Goal: Task Accomplishment & Management: Complete application form

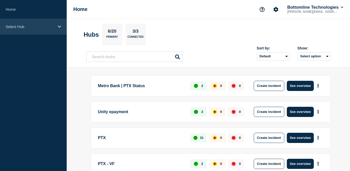
click at [37, 28] on p "Select Hub" at bounding box center [30, 26] width 49 height 4
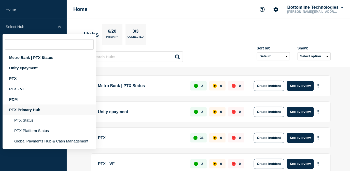
click at [25, 112] on div "PTX Primary Hub" at bounding box center [50, 109] width 94 height 10
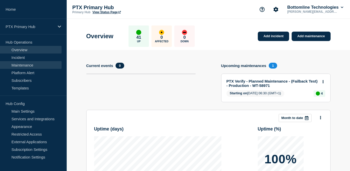
click at [35, 66] on link "Maintenance" at bounding box center [31, 65] width 62 height 8
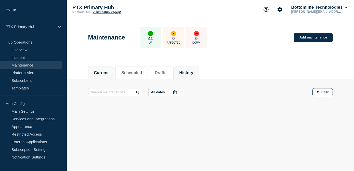
click at [189, 76] on li "History" at bounding box center [186, 72] width 26 height 12
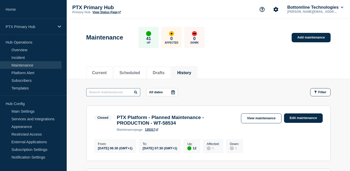
click at [122, 93] on input "text" at bounding box center [113, 92] width 54 height 8
type input "faster"
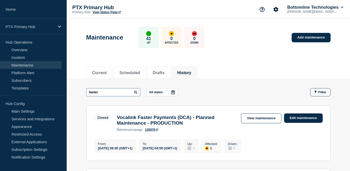
scroll to position [23, 0]
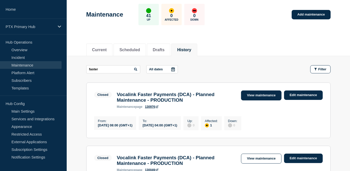
click at [267, 94] on link "View maintenance" at bounding box center [261, 95] width 40 height 10
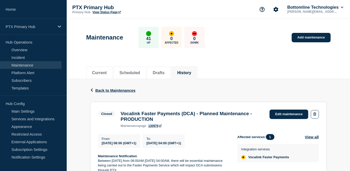
drag, startPoint x: 202, startPoint y: 122, endPoint x: 119, endPoint y: 116, distance: 82.7
click at [119, 116] on div "Vocalink Faster Payments (DCA) - Planned Maintenance - PRODUCTION maintenance p…" at bounding box center [192, 119] width 149 height 17
copy h3 "Vocalink Faster Payments (DCA) - Planned Maintenance - PRODUCTION"
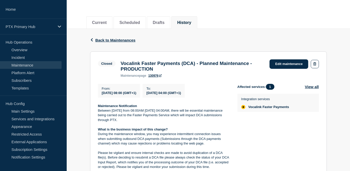
scroll to position [23, 0]
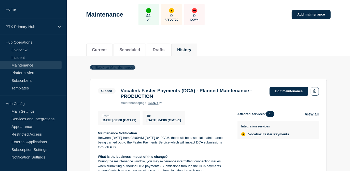
click at [111, 67] on span "Back to Maintenances" at bounding box center [115, 67] width 40 height 4
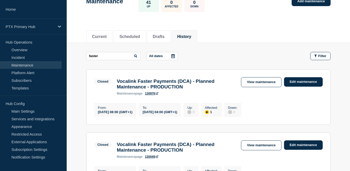
scroll to position [69, 0]
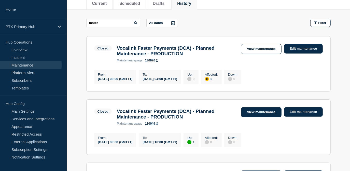
click at [253, 115] on link "View maintenance" at bounding box center [261, 112] width 40 height 10
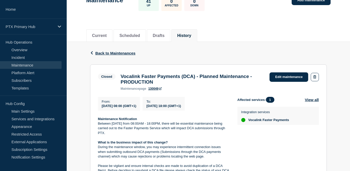
scroll to position [37, 0]
click at [122, 49] on div "Back Back to Maintenances" at bounding box center [208, 53] width 237 height 23
click at [118, 53] on span "Back to Maintenances" at bounding box center [115, 53] width 40 height 4
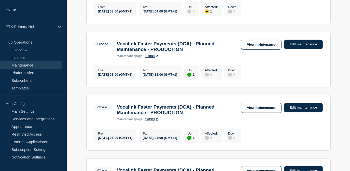
scroll to position [185, 0]
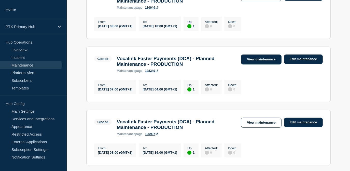
click at [246, 63] on link "View maintenance" at bounding box center [261, 59] width 40 height 10
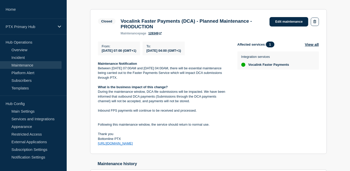
scroll to position [41, 0]
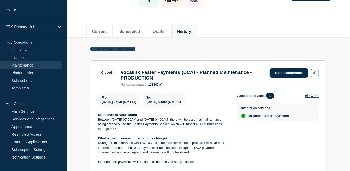
click at [123, 50] on span "Back to Maintenances" at bounding box center [115, 49] width 40 height 4
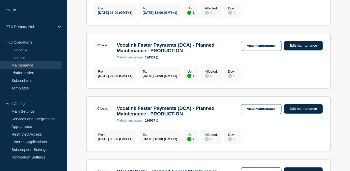
scroll to position [231, 0]
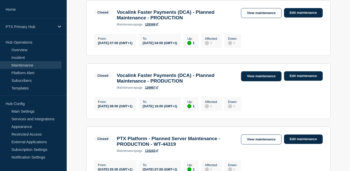
click at [246, 81] on link "View maintenance" at bounding box center [261, 76] width 40 height 10
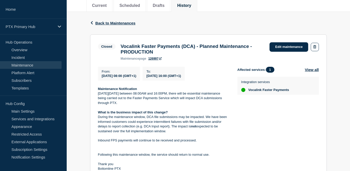
scroll to position [46, 0]
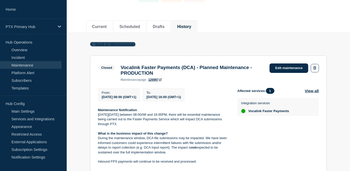
click at [96, 43] on span "Back to Maintenances" at bounding box center [115, 44] width 40 height 4
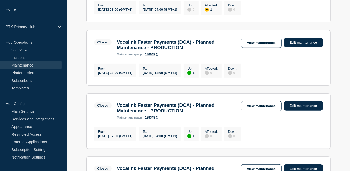
scroll to position [139, 0]
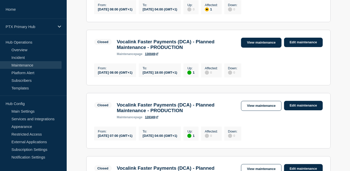
click at [251, 48] on link "View maintenance" at bounding box center [261, 43] width 40 height 10
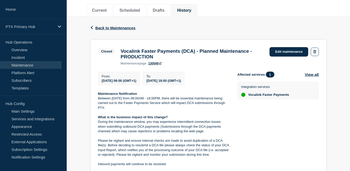
scroll to position [60, 0]
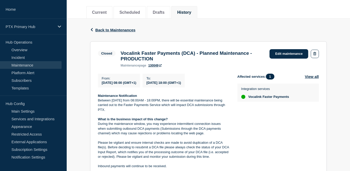
drag, startPoint x: 160, startPoint y: 104, endPoint x: 96, endPoint y: 99, distance: 64.6
click at [96, 99] on section "Closed Vocalink Faster Payments (DCA) - Planned Maintenance - PRODUCTION mainte…" at bounding box center [208, 122] width 237 height 163
copy div "Maintenance Notification Between [DATE] from 08:00AM - 18:00PM, there will be e…"
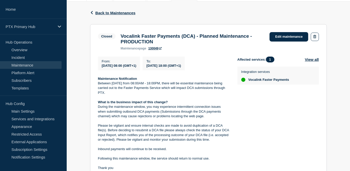
scroll to position [37, 0]
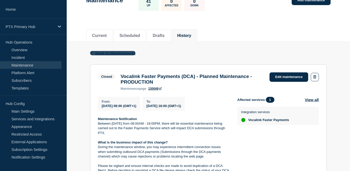
click at [112, 53] on span "Back to Maintenances" at bounding box center [115, 53] width 40 height 4
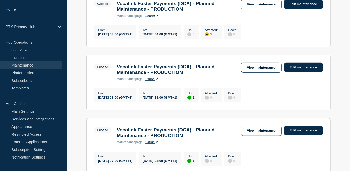
scroll to position [139, 0]
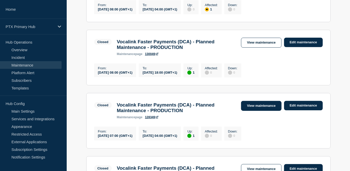
click at [252, 109] on link "View maintenance" at bounding box center [261, 106] width 40 height 10
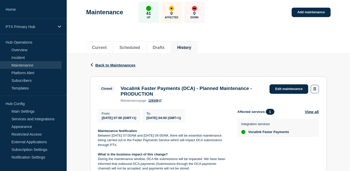
scroll to position [92, 0]
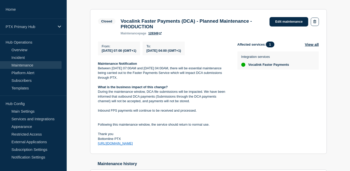
drag, startPoint x: 146, startPoint y: 148, endPoint x: 86, endPoint y: 66, distance: 101.8
click at [86, 66] on div "Back Back to Maintenances Closed Vocalink Faster Payments (DCA) - Planned Maint…" at bounding box center [208, 92] width 244 height 210
copy div "Maintenance Notification Between [DATE] 07:00AM and [DATE] 04:00AM, there will …"
click at [142, 117] on p at bounding box center [163, 115] width 131 height 5
drag, startPoint x: 151, startPoint y: 147, endPoint x: 91, endPoint y: 87, distance: 85.0
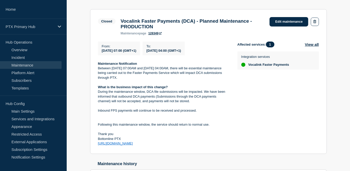
click at [91, 87] on section "Closed Vocalink Faster Payments (DCA) - Planned Maintenance - PRODUCTION mainte…" at bounding box center [208, 81] width 237 height 145
drag, startPoint x: 91, startPoint y: 87, endPoint x: 122, endPoint y: 106, distance: 36.7
click at [116, 97] on p "During the maintenance window, DCA file submissions will be impacted. We have b…" at bounding box center [163, 96] width 131 height 14
click at [161, 152] on section "Closed Vocalink Faster Payments (DCA) - Planned Maintenance - PRODUCTION mainte…" at bounding box center [208, 81] width 237 height 145
click at [149, 150] on section "Closed Vocalink Faster Payments (DCA) - Planned Maintenance - PRODUCTION mainte…" at bounding box center [208, 81] width 237 height 145
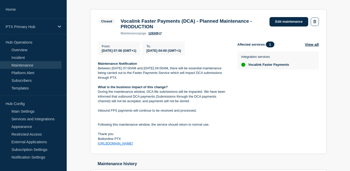
drag, startPoint x: 149, startPoint y: 150, endPoint x: 93, endPoint y: 89, distance: 82.7
click at [93, 89] on section "Closed Vocalink Faster Payments (DCA) - Planned Maintenance - PRODUCTION mainte…" at bounding box center [208, 81] width 237 height 145
copy div "What is the business impact of this change? During the maintenance window, DCA …"
click at [150, 141] on p "Bottomline PTX" at bounding box center [163, 138] width 131 height 5
drag, startPoint x: 148, startPoint y: 147, endPoint x: 90, endPoint y: 91, distance: 80.7
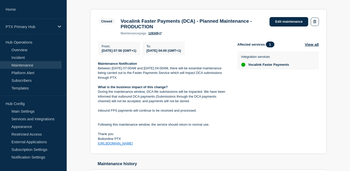
click at [90, 91] on section "Closed Vocalink Faster Payments (DCA) - Planned Maintenance - PRODUCTION mainte…" at bounding box center [208, 81] width 237 height 145
copy div "What is the business impact of this change? During the maintenance window, DCA …"
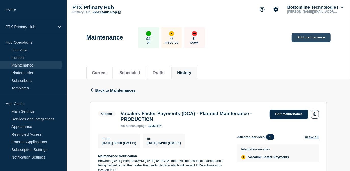
click at [303, 38] on link "Add maintenance" at bounding box center [311, 37] width 39 height 9
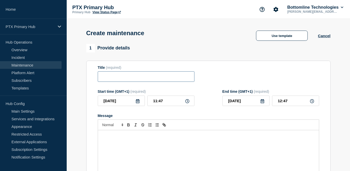
click at [148, 73] on input "Title" at bounding box center [146, 76] width 97 height 10
paste input "Vocalink Faster Payments (DCA) - Planned Maintenance - PRODUCTION"
type input "Vocalink Faster Payments (DCA) - Planned Maintenance - PRODUCTION"
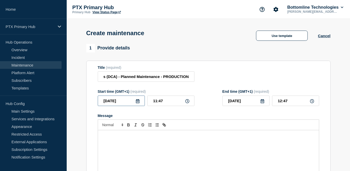
click at [137, 105] on input "2025-09-24" at bounding box center [121, 100] width 47 height 10
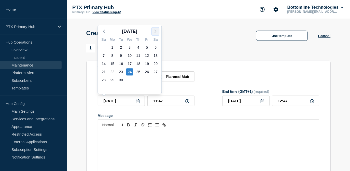
click at [156, 30] on icon "button" at bounding box center [155, 31] width 6 height 6
click at [153, 48] on div "4" at bounding box center [155, 47] width 7 height 7
type input "2025-10-04"
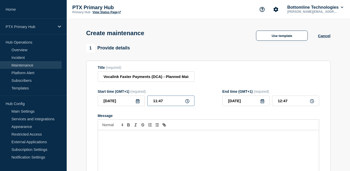
drag, startPoint x: 152, startPoint y: 101, endPoint x: 129, endPoint y: 98, distance: 22.8
click at [130, 100] on div "2025-10-04 11:47" at bounding box center [146, 100] width 97 height 10
type input "07:30"
type input "20:00"
click at [223, 78] on div "Title (required) Vocalink Faster Payments (DCA) - Planned Maintenance - PRODUCT…" at bounding box center [208, 73] width 221 height 17
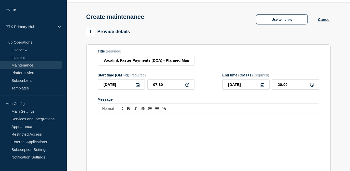
scroll to position [23, 0]
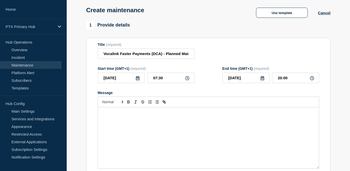
click at [129, 113] on p "Message" at bounding box center [208, 112] width 213 height 5
paste div "Message"
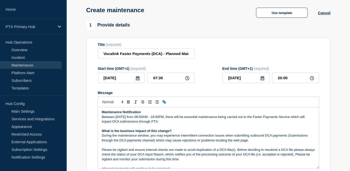
scroll to position [0, 0]
click at [133, 117] on p "Between [DATE] from 08:00AM - 18:00PM, there will be essential maintenance bein…" at bounding box center [208, 119] width 213 height 9
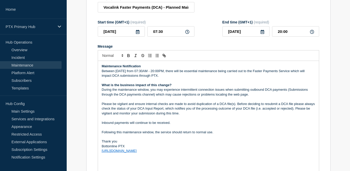
drag, startPoint x: 316, startPoint y: 122, endPoint x: 320, endPoint y: 183, distance: 60.2
click at [320, 102] on html "Home PTX Primary Hub Hub Operations Overview Incident Maintenance Platform Aler…" at bounding box center [175, 16] width 350 height 171
drag, startPoint x: 245, startPoint y: 96, endPoint x: 248, endPoint y: 95, distance: 3.0
click at [245, 96] on p "During the maintenance window, you may experience intermittent connection issue…" at bounding box center [208, 91] width 213 height 9
drag, startPoint x: 253, startPoint y: 95, endPoint x: 150, endPoint y: 92, distance: 102.9
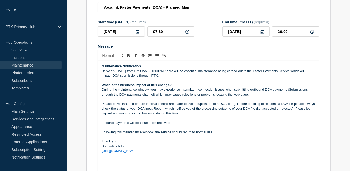
click at [150, 92] on p "During the maintenance window, you may experience intermittent connection issue…" at bounding box center [208, 91] width 213 height 9
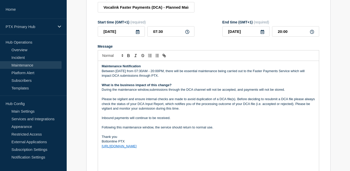
click at [150, 91] on p "During the maintenance window,submissions through the DCA channel will not be a…" at bounding box center [208, 89] width 213 height 5
click at [180, 109] on p "Please be vigilant and ensure internal checks are made to avoid duplication of …" at bounding box center [208, 104] width 213 height 14
click at [177, 119] on p "Inbound payments will continue to be received." at bounding box center [208, 118] width 213 height 5
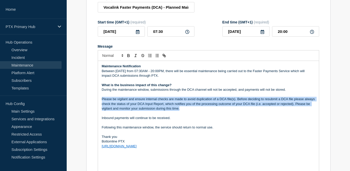
drag, startPoint x: 182, startPoint y: 110, endPoint x: 94, endPoint y: 98, distance: 88.6
click at [94, 98] on section "Title (required) Vocalink Faster Payments (DCA) - Planned Maintenance - PRODUCT…" at bounding box center [208, 94] width 244 height 206
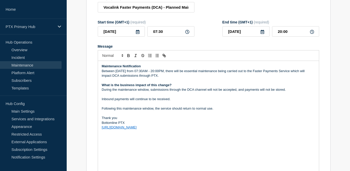
click at [176, 99] on p "Inbound payments will continue to be received." at bounding box center [208, 99] width 213 height 5
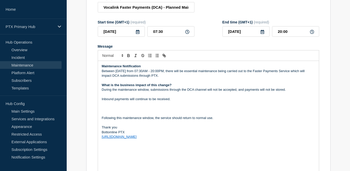
drag, startPoint x: 102, startPoint y: 86, endPoint x: 145, endPoint y: 156, distance: 82.4
click at [145, 156] on div "Maintenance Notification Between Saturday 4th October from 07:30AM - 20:00PM, t…" at bounding box center [208, 121] width 221 height 121
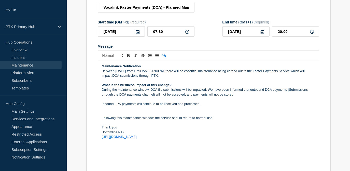
click at [168, 87] on strong "What is the business impact of this change?" at bounding box center [137, 85] width 70 height 4
click at [118, 111] on p "Message" at bounding box center [208, 108] width 213 height 5
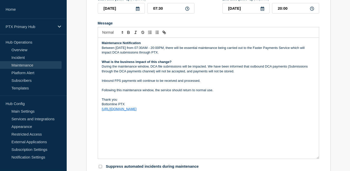
scroll to position [208, 0]
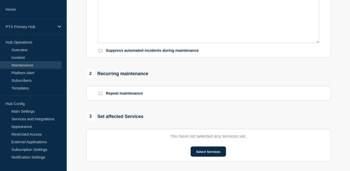
click at [99, 94] on input "Repeat maintenance" at bounding box center [100, 93] width 3 height 3
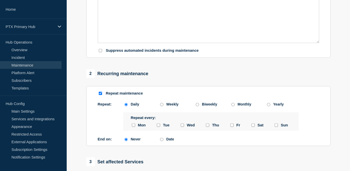
click at [101, 94] on input "Repeat maintenance" at bounding box center [100, 93] width 3 height 3
checkbox input "false"
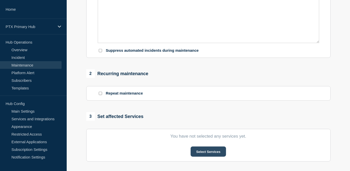
click at [199, 151] on button "Select Services" at bounding box center [208, 151] width 35 height 10
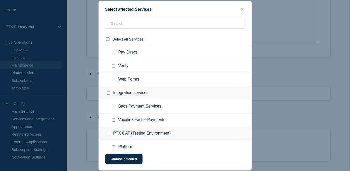
scroll to position [370, 0]
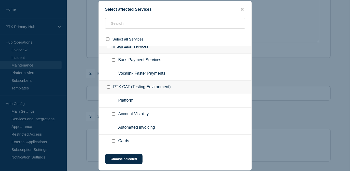
click at [114, 73] on input "Vocalink Faster Payments checkbox" at bounding box center [113, 73] width 3 height 3
checkbox input "true"
click at [133, 157] on button "Choose selected" at bounding box center [123, 159] width 37 height 10
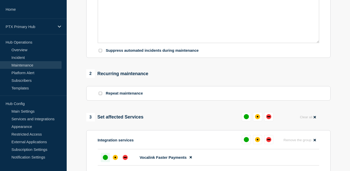
click at [105, 158] on div "up" at bounding box center [105, 157] width 5 height 5
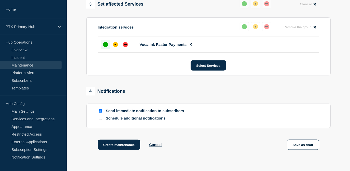
scroll to position [360, 0]
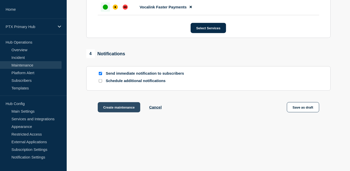
click at [126, 105] on button "Create maintenance" at bounding box center [119, 107] width 43 height 10
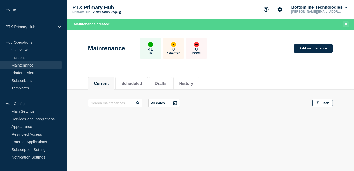
click at [347, 26] on button "Close banner" at bounding box center [345, 24] width 6 height 6
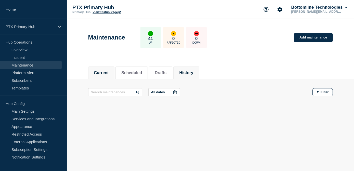
click at [191, 73] on button "History" at bounding box center [186, 73] width 14 height 5
